Goal: Information Seeking & Learning: Learn about a topic

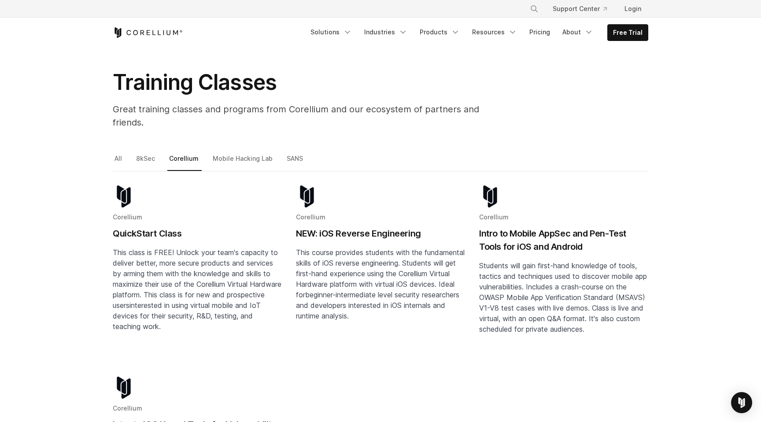
scroll to position [32, 0]
click at [151, 152] on link "8kSec" at bounding box center [146, 161] width 24 height 18
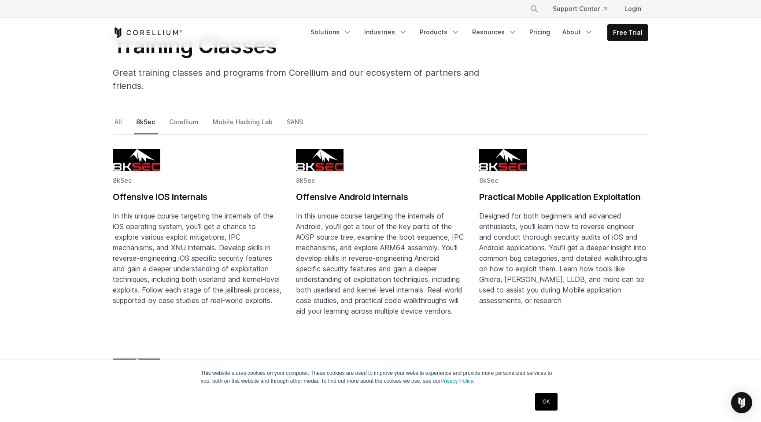
scroll to position [69, 0]
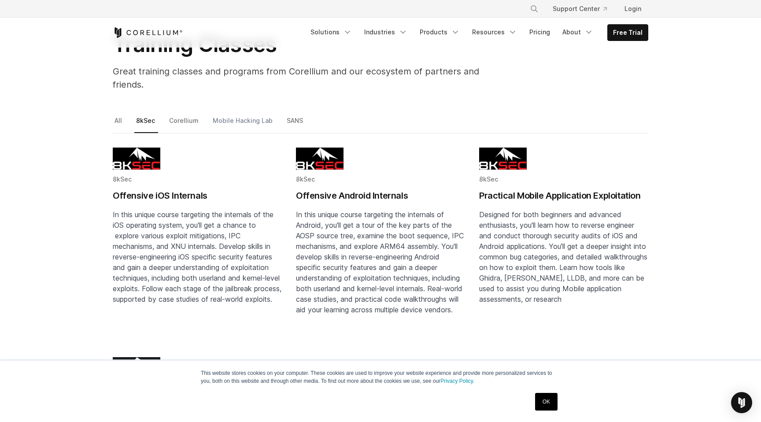
click at [257, 115] on link "Mobile Hacking Lab" at bounding box center [243, 124] width 65 height 18
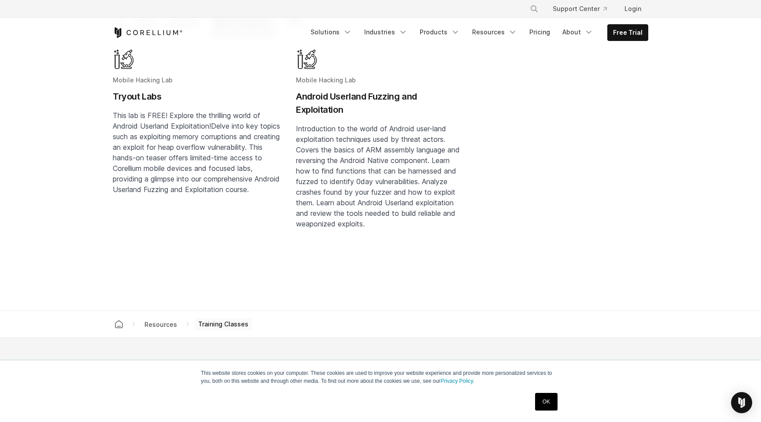
scroll to position [166, 0]
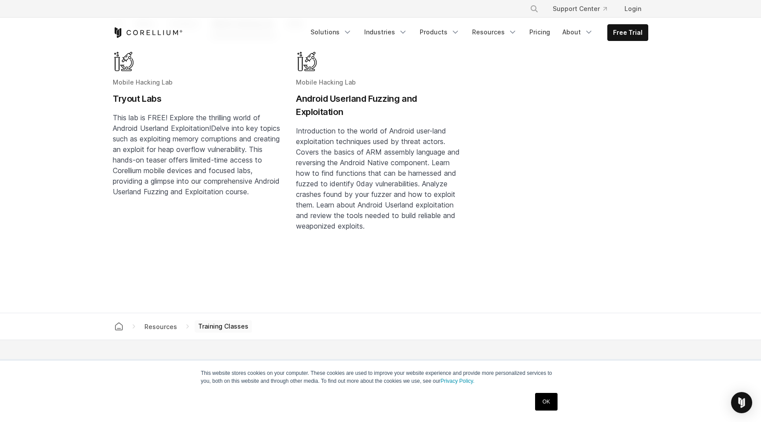
click at [550, 400] on link "OK" at bounding box center [546, 402] width 22 height 18
